Goal: Navigation & Orientation: Understand site structure

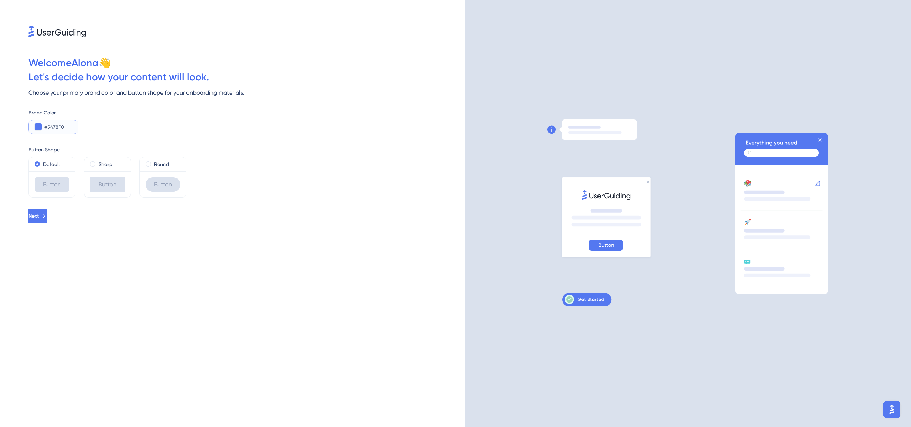
click at [49, 126] on input "#5478F0" at bounding box center [58, 127] width 28 height 9
paste input "0072B"
drag, startPoint x: 69, startPoint y: 125, endPoint x: 48, endPoint y: 125, distance: 21.4
click at [48, 125] on input "#0072B" at bounding box center [58, 127] width 28 height 9
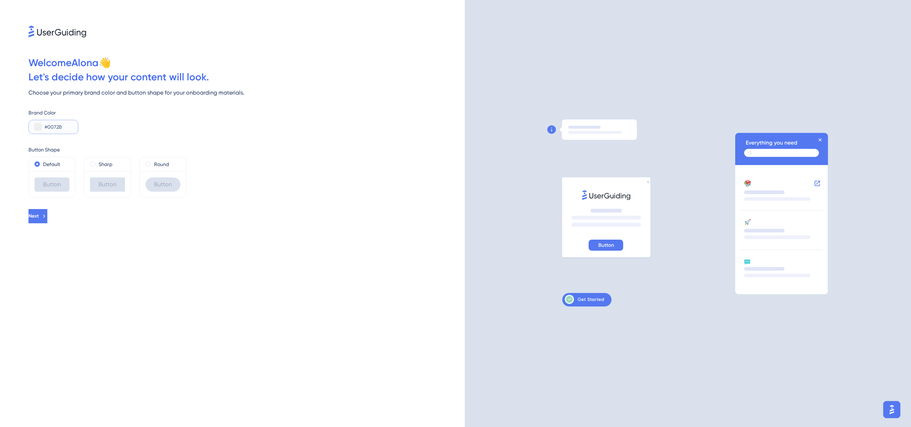
paste input "0"
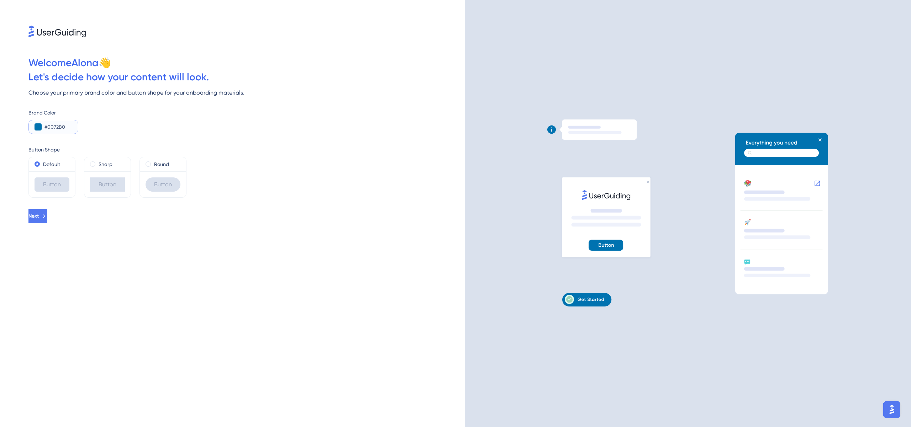
type input "#0072B0"
click at [184, 121] on div "Brand Color #0072B0" at bounding box center [246, 122] width 436 height 26
click at [39, 216] on span "Next" at bounding box center [33, 216] width 10 height 9
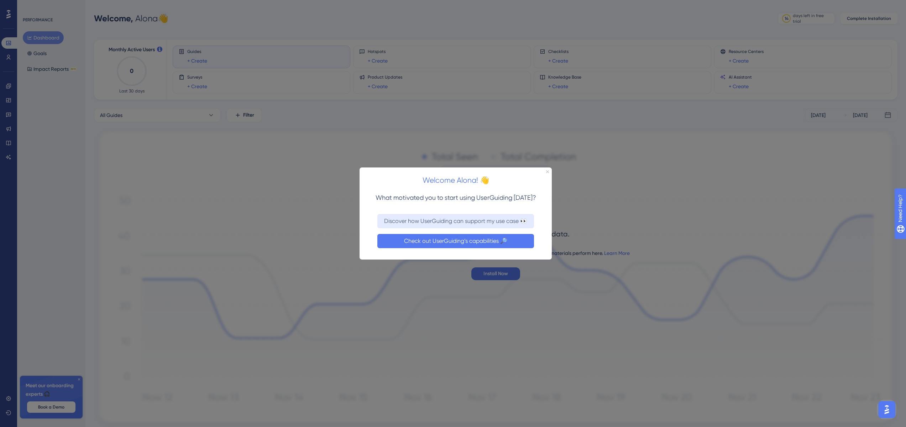
click at [505, 245] on button "Check out UserGuiding’s capabilities 🔎" at bounding box center [455, 241] width 157 height 14
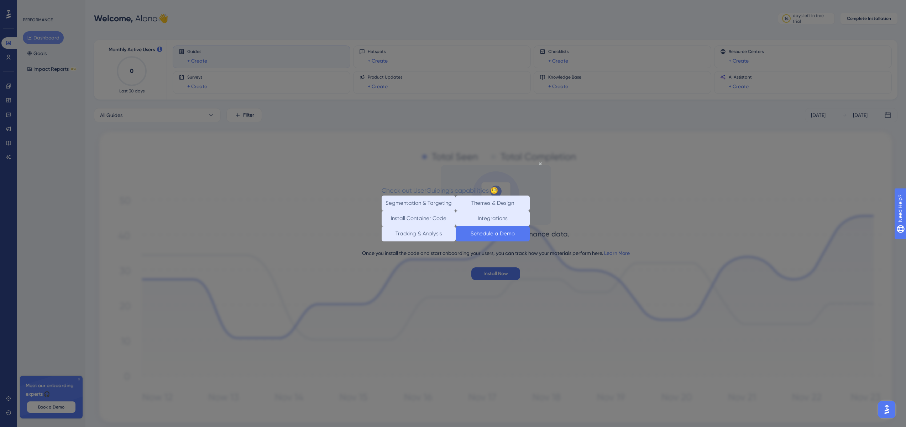
click at [494, 242] on button "Schedule a Demo" at bounding box center [493, 233] width 74 height 15
drag, startPoint x: 540, startPoint y: 163, endPoint x: 865, endPoint y: 350, distance: 374.5
click at [540, 163] on icon "Close Preview" at bounding box center [540, 164] width 3 height 3
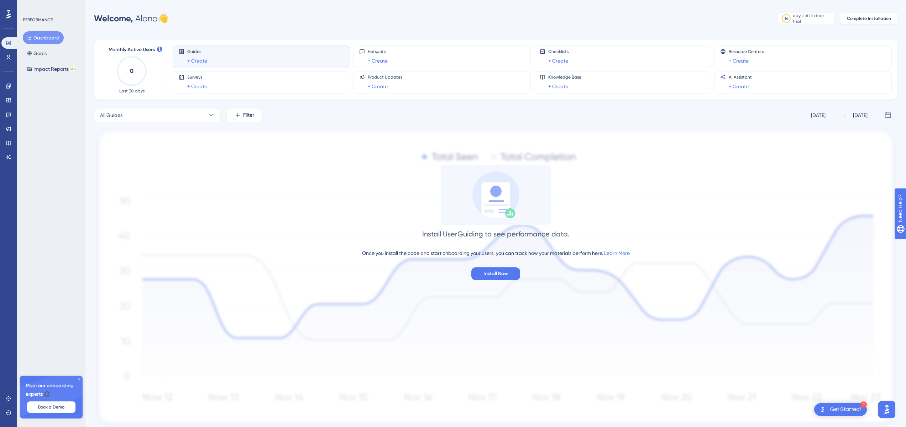
click at [78, 379] on icon at bounding box center [79, 380] width 2 height 2
click at [9, 85] on icon at bounding box center [9, 86] width 6 height 6
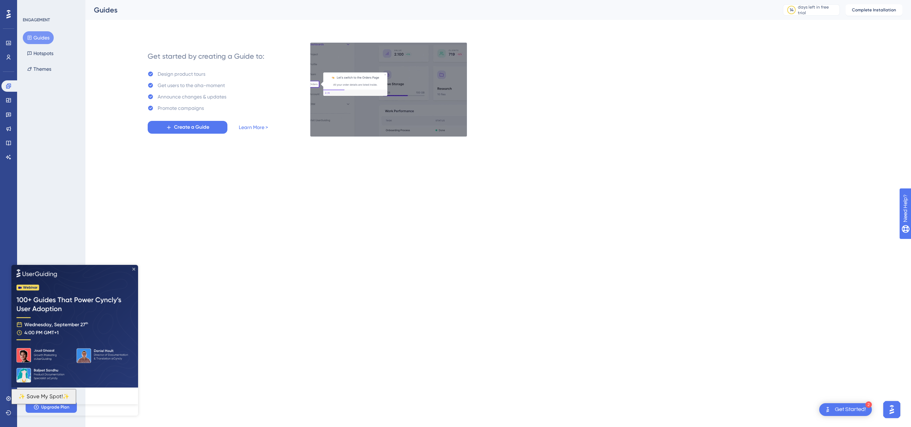
click at [135, 269] on icon "Close Preview" at bounding box center [133, 269] width 3 height 3
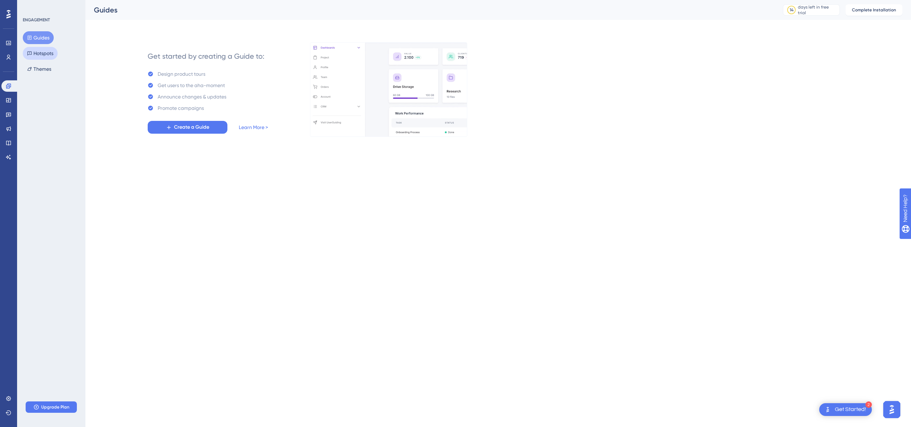
click at [33, 55] on button "Hotspots" at bounding box center [40, 53] width 35 height 13
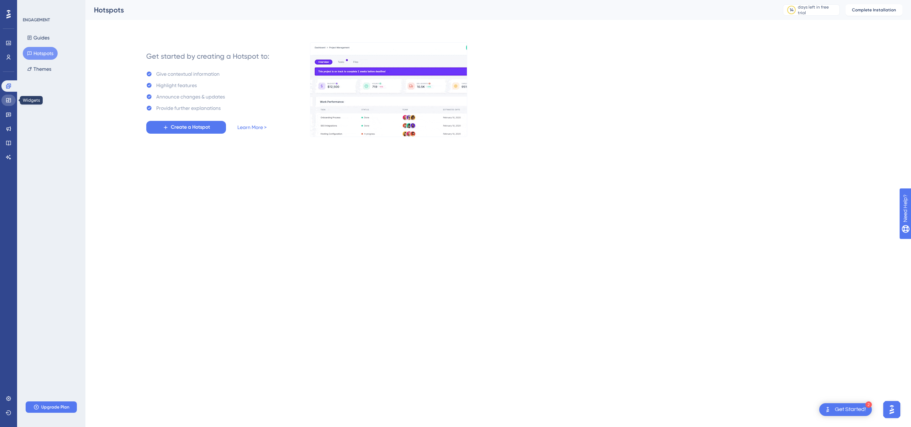
click at [8, 101] on icon at bounding box center [9, 101] width 6 height 6
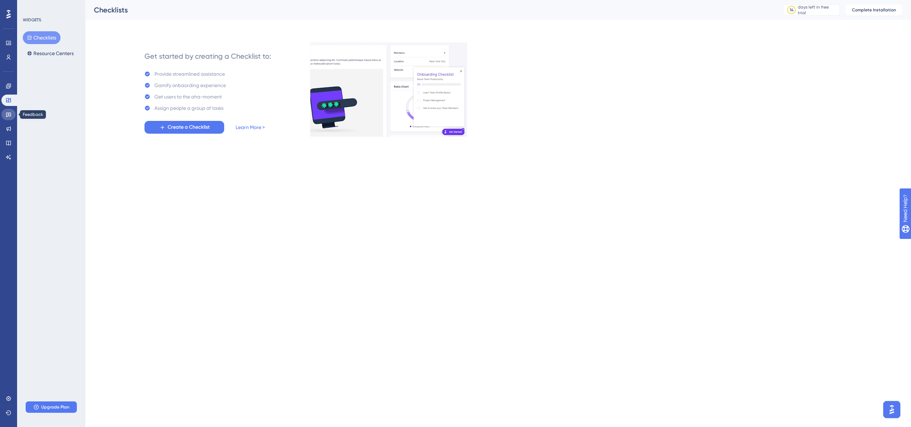
click at [8, 117] on icon at bounding box center [9, 115] width 6 height 6
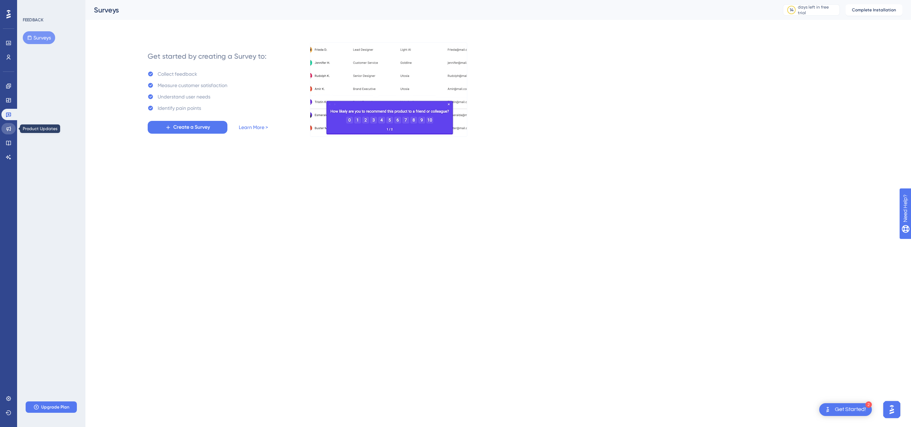
click at [8, 127] on icon at bounding box center [9, 129] width 6 height 6
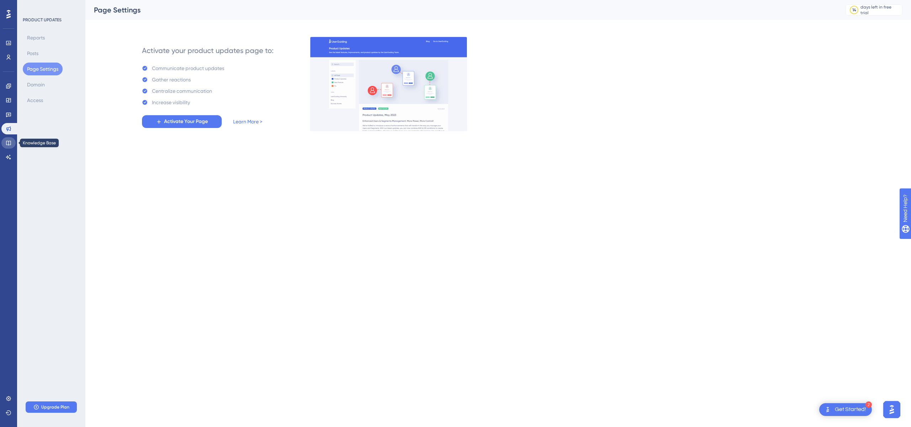
click at [9, 144] on icon at bounding box center [8, 143] width 5 height 5
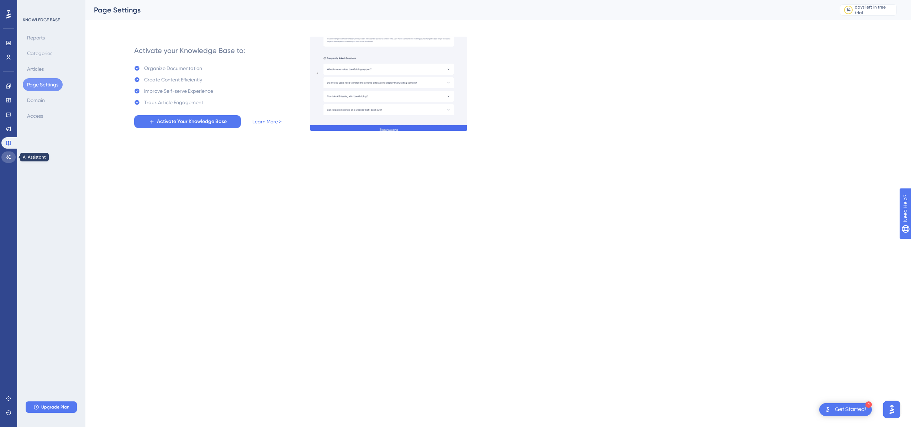
click at [7, 157] on icon at bounding box center [9, 157] width 6 height 6
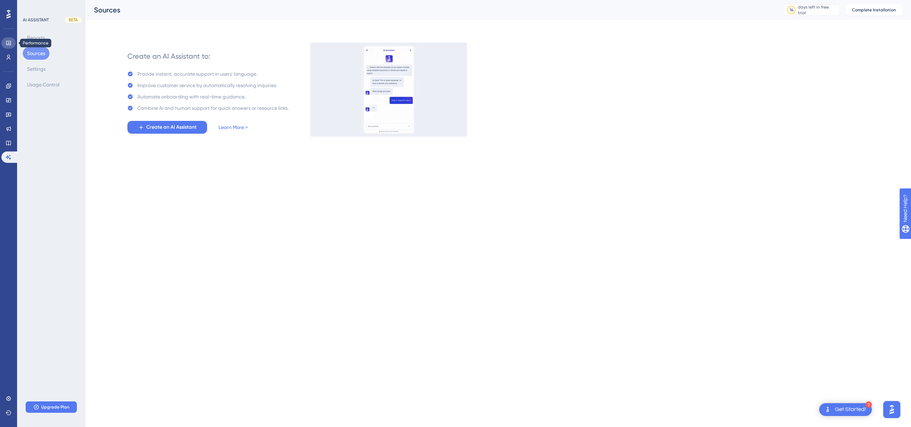
click at [7, 44] on icon at bounding box center [8, 43] width 5 height 4
